Goal: Communication & Community: Share content

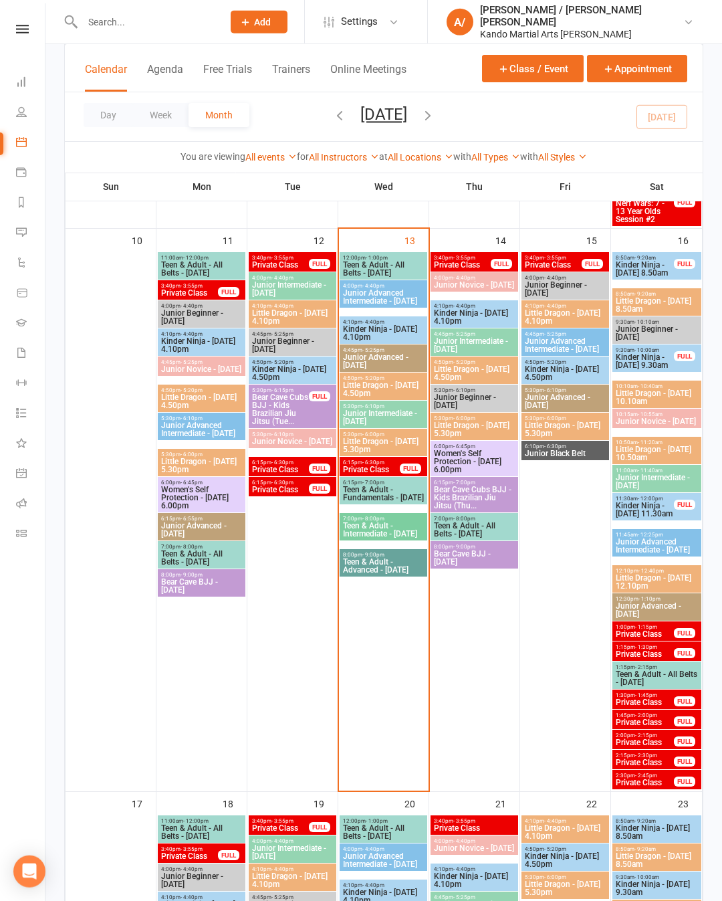
scroll to position [1118, 0]
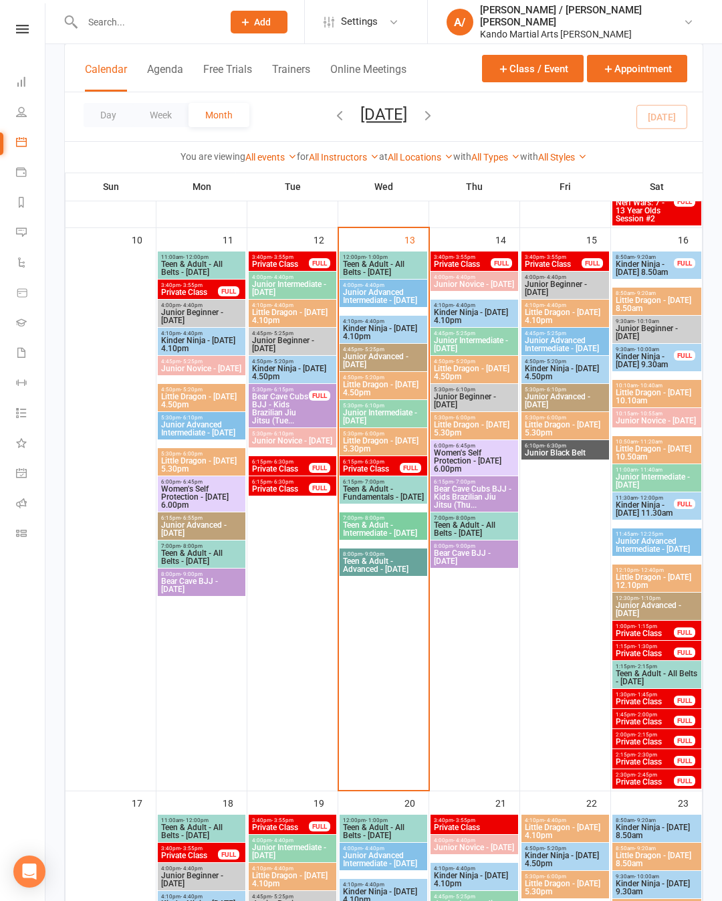
click at [20, 31] on icon at bounding box center [22, 29] width 13 height 9
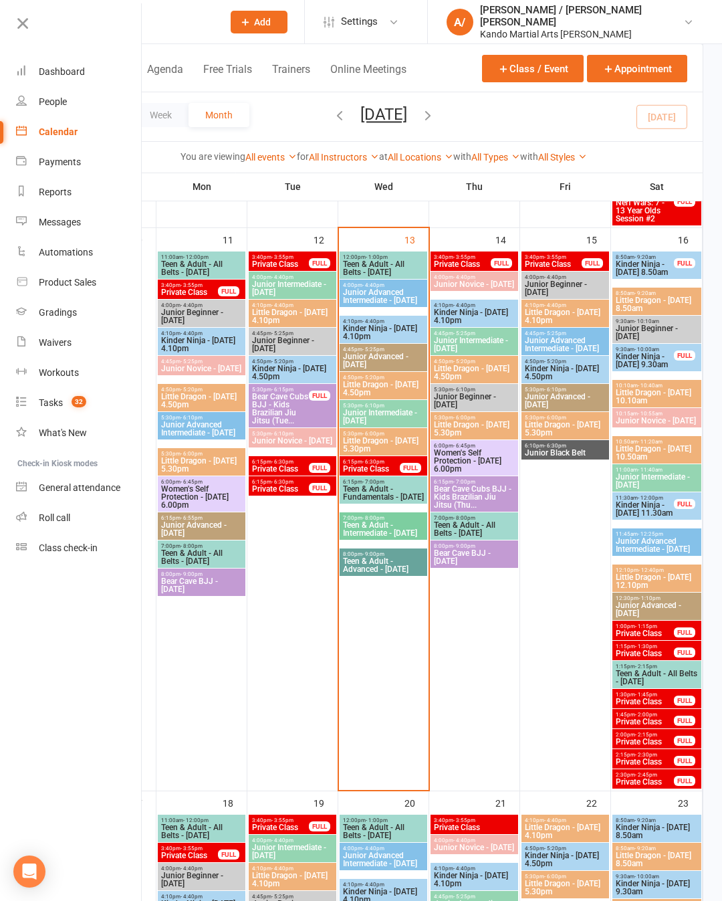
click at [82, 319] on link "Gradings" at bounding box center [79, 313] width 126 height 30
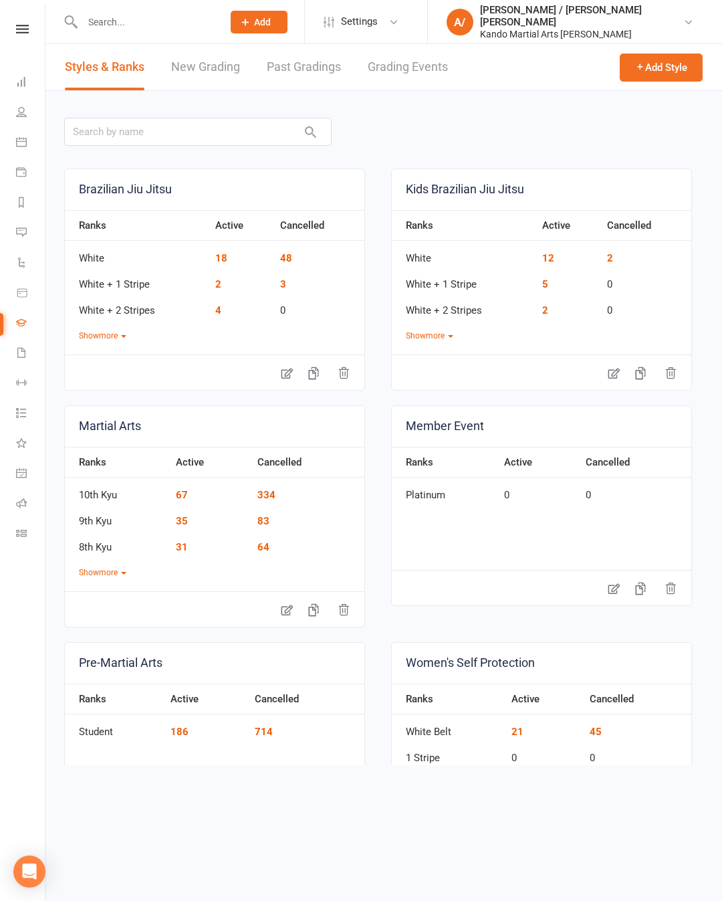
click at [420, 80] on link "Grading Events" at bounding box center [408, 67] width 80 height 46
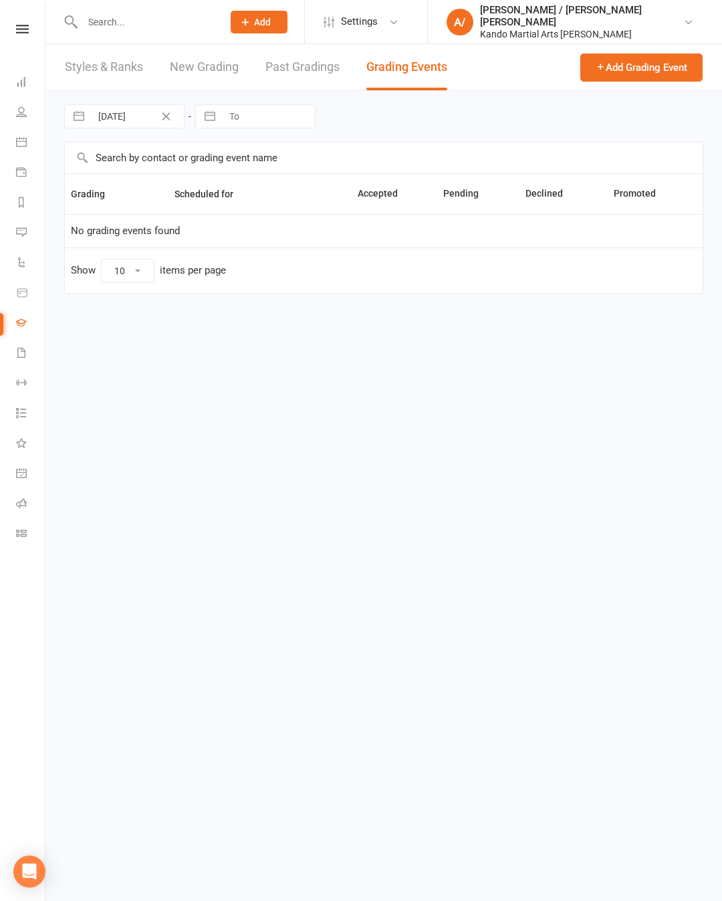
select select "50"
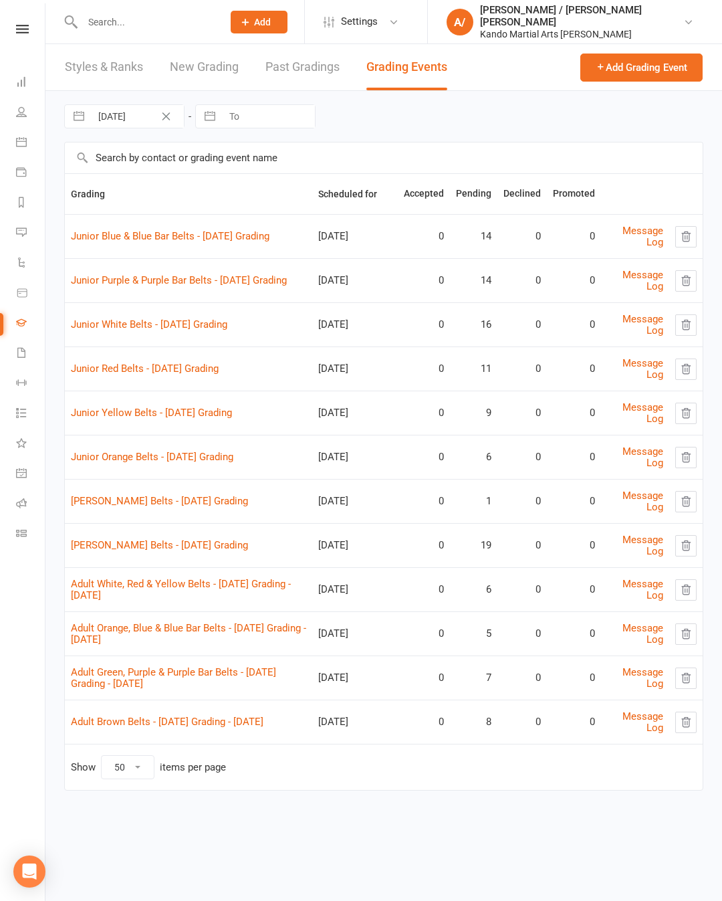
click at [219, 622] on link "Adult Orange, Blue & Blue Bar Belts - [DATE] Grading - [DATE]" at bounding box center [188, 633] width 235 height 23
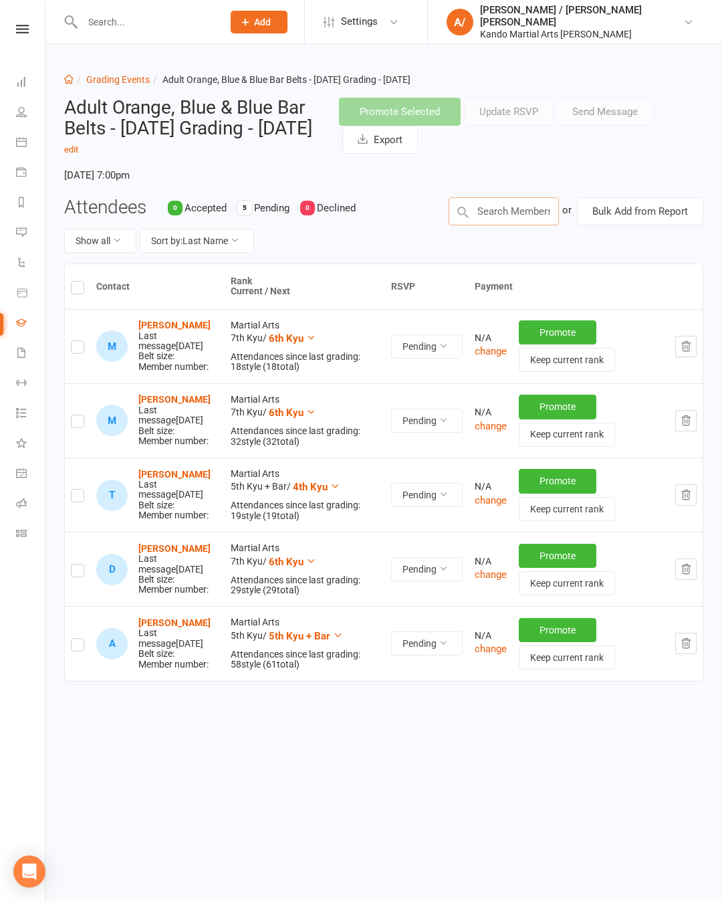
click at [537, 212] on input "text" at bounding box center [504, 211] width 110 height 28
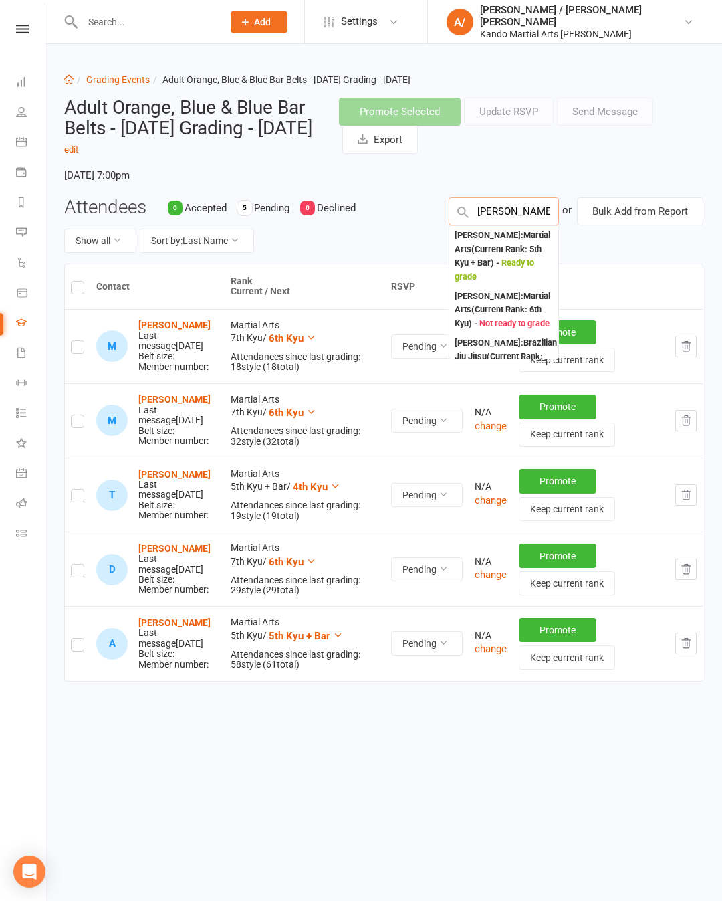
type input "[PERSON_NAME]"
click at [486, 253] on div "[PERSON_NAME] : Martial Arts (Current Rank: 5th Kyu + Bar ) - Ready to grade" at bounding box center [504, 257] width 98 height 56
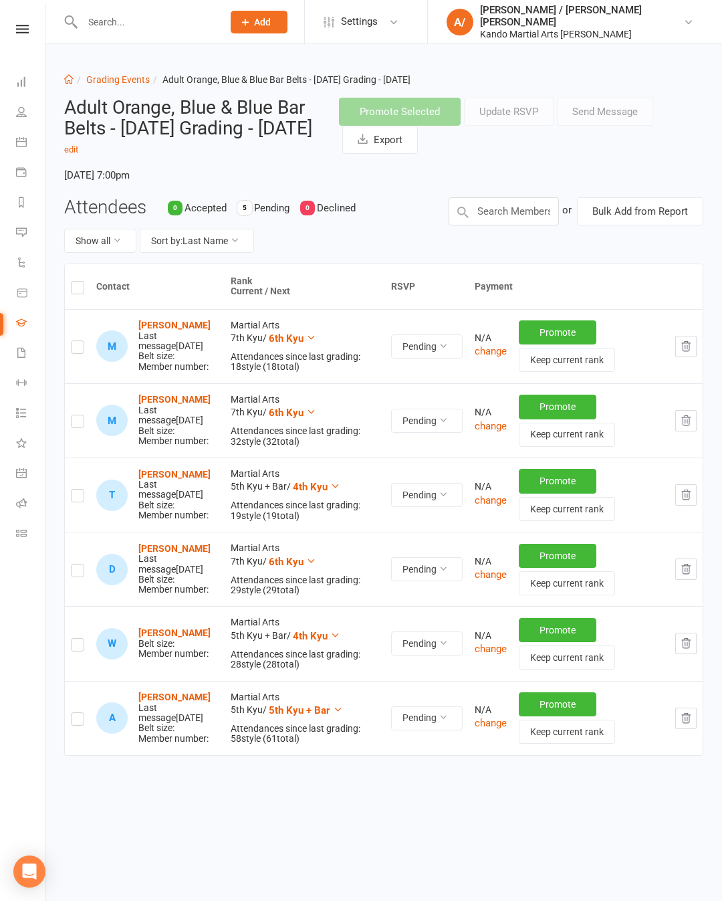
click at [84, 639] on input "checkbox" at bounding box center [77, 639] width 13 height 0
checkbox input "true"
click at [618, 116] on button "Send Message" at bounding box center [605, 112] width 96 height 28
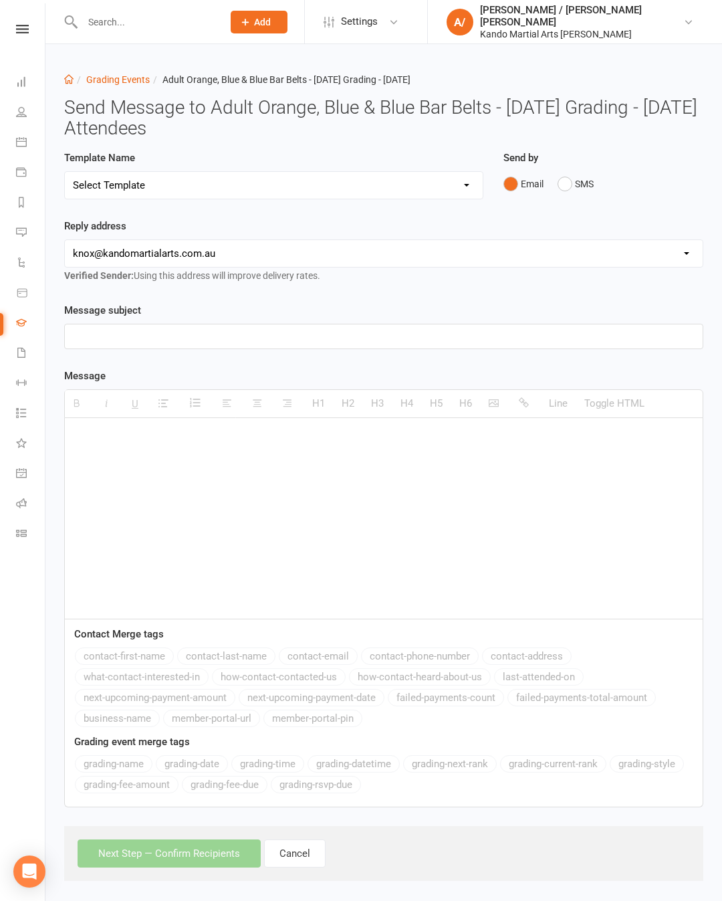
click at [336, 181] on select "Select Template [Email] Confirmation of Successful Grading [Email] Congratulati…" at bounding box center [274, 185] width 418 height 27
select select "14"
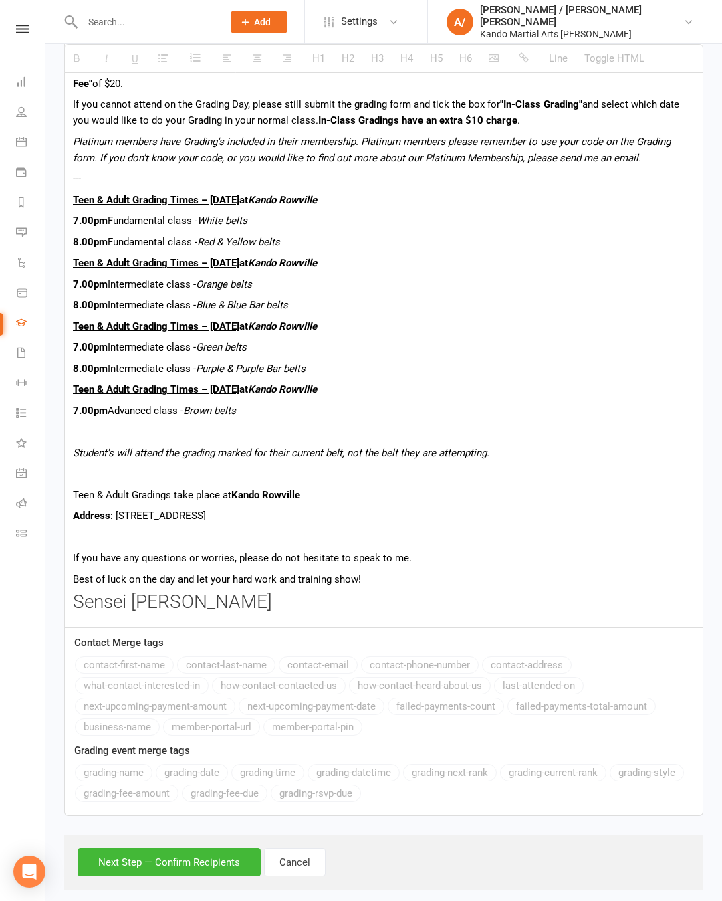
click at [237, 869] on button "Next Step — Confirm Recipients" at bounding box center [169, 862] width 183 height 28
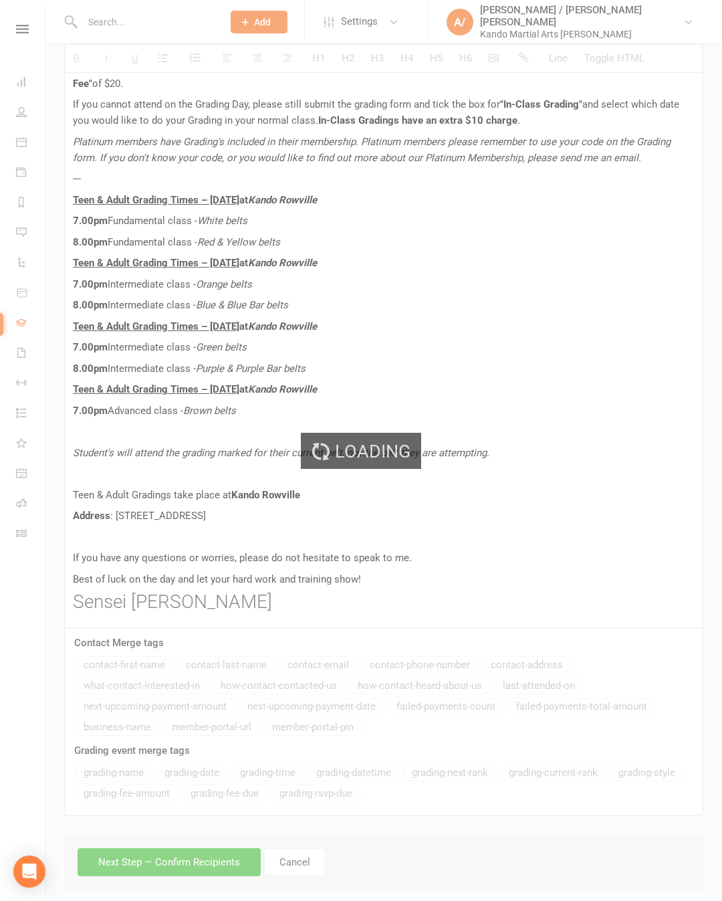
scroll to position [610, 0]
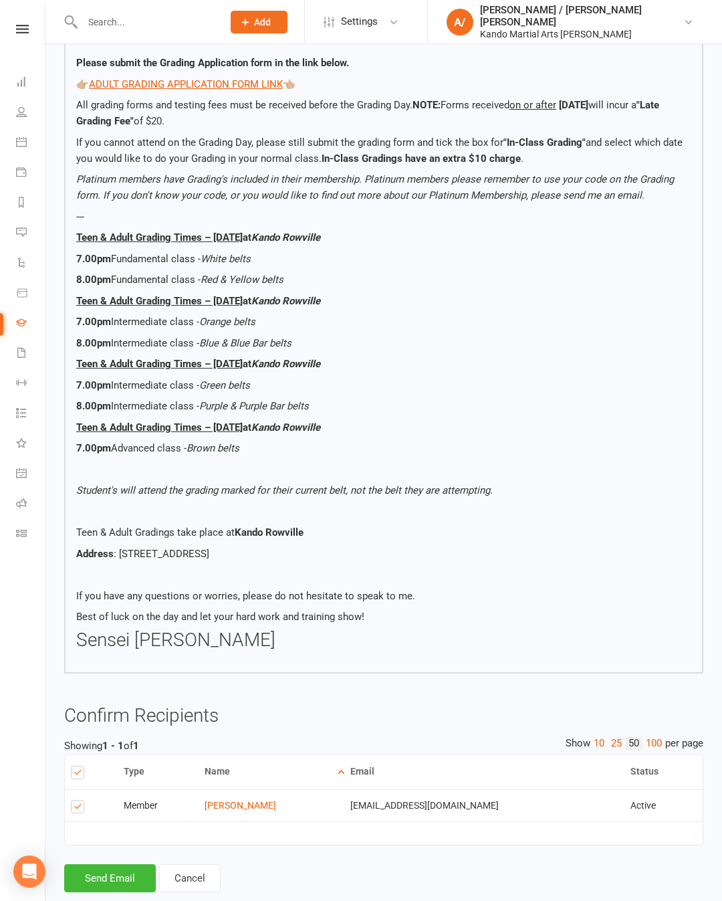
click at [102, 878] on button "Send Email" at bounding box center [110, 878] width 92 height 28
